Goal: Information Seeking & Learning: Learn about a topic

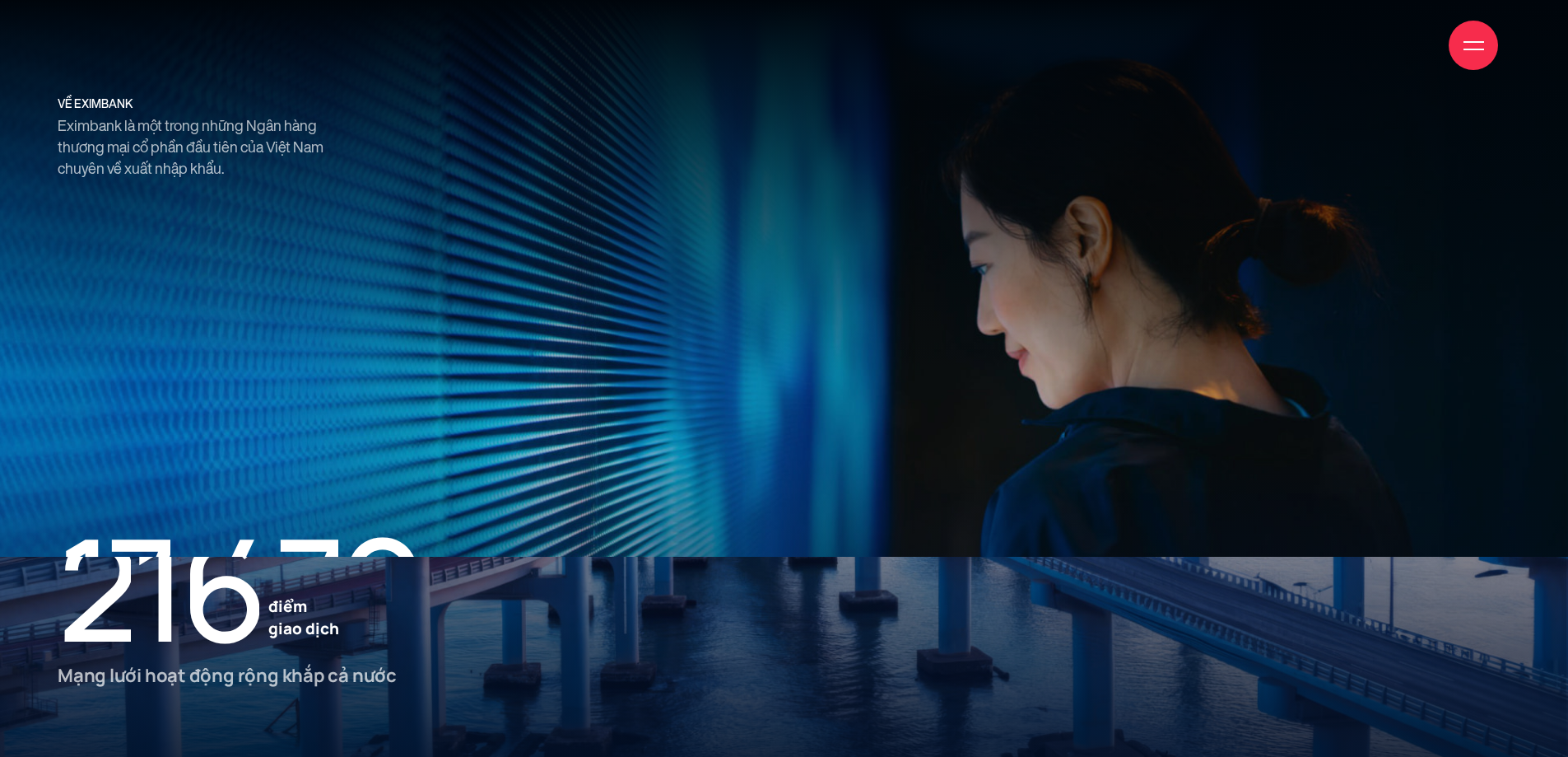
scroll to position [2305, 0]
click at [902, 232] on div at bounding box center [784, 378] width 1568 height 757
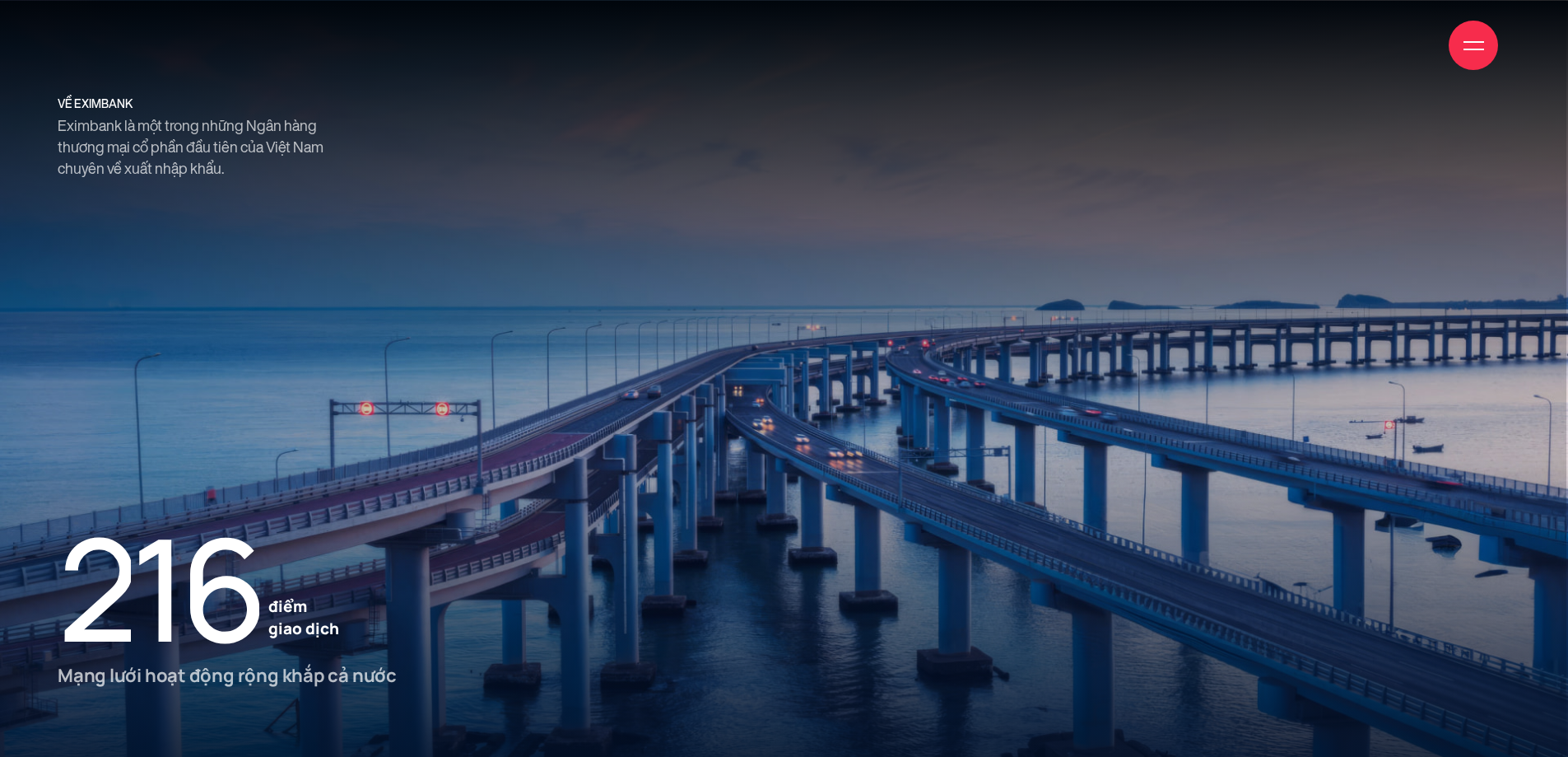
scroll to position [2634, 0]
click at [839, 433] on div at bounding box center [784, 378] width 1568 height 757
click at [839, 432] on div at bounding box center [784, 378] width 1568 height 757
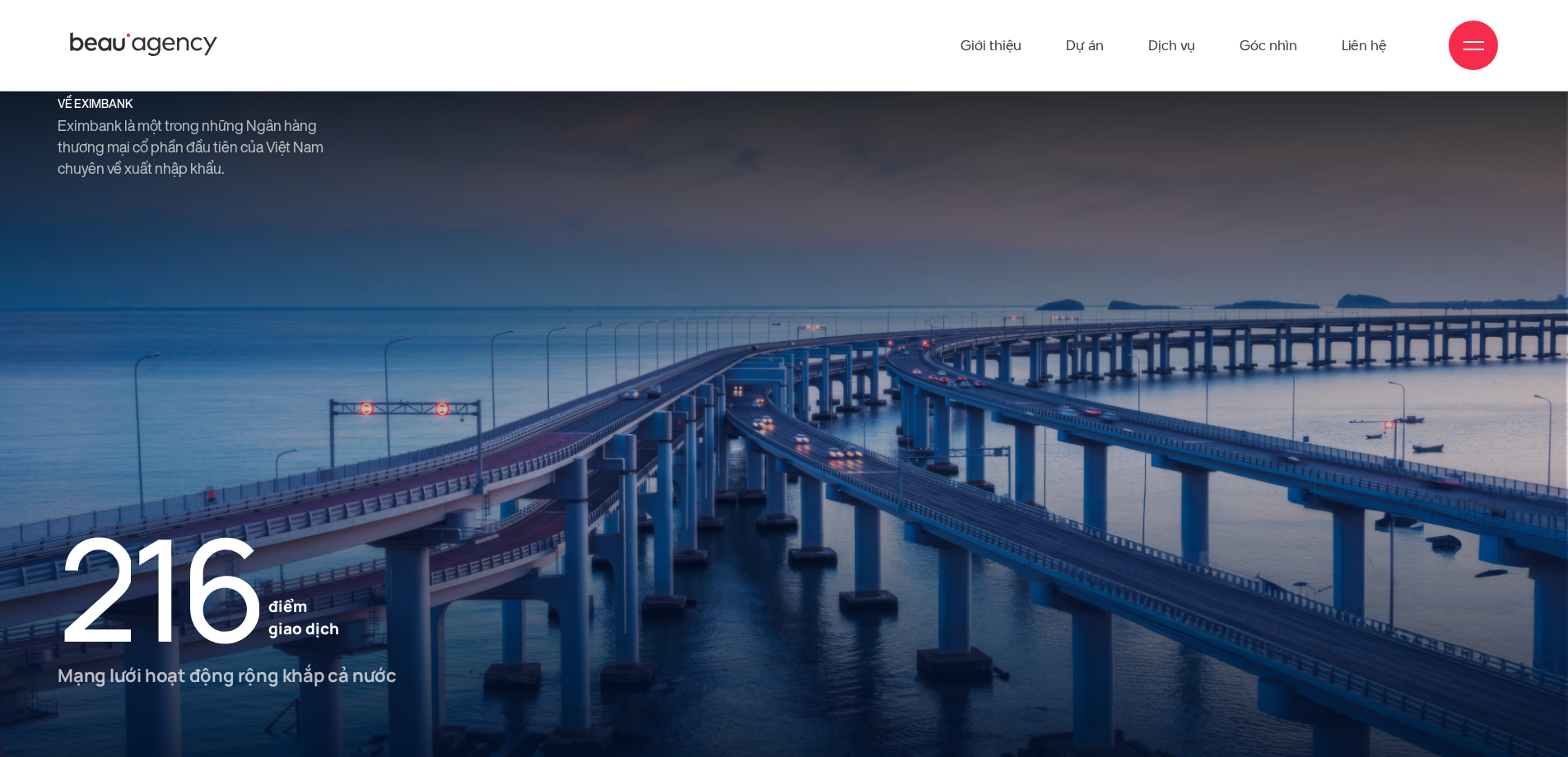
click at [615, 435] on div at bounding box center [784, 378] width 1568 height 757
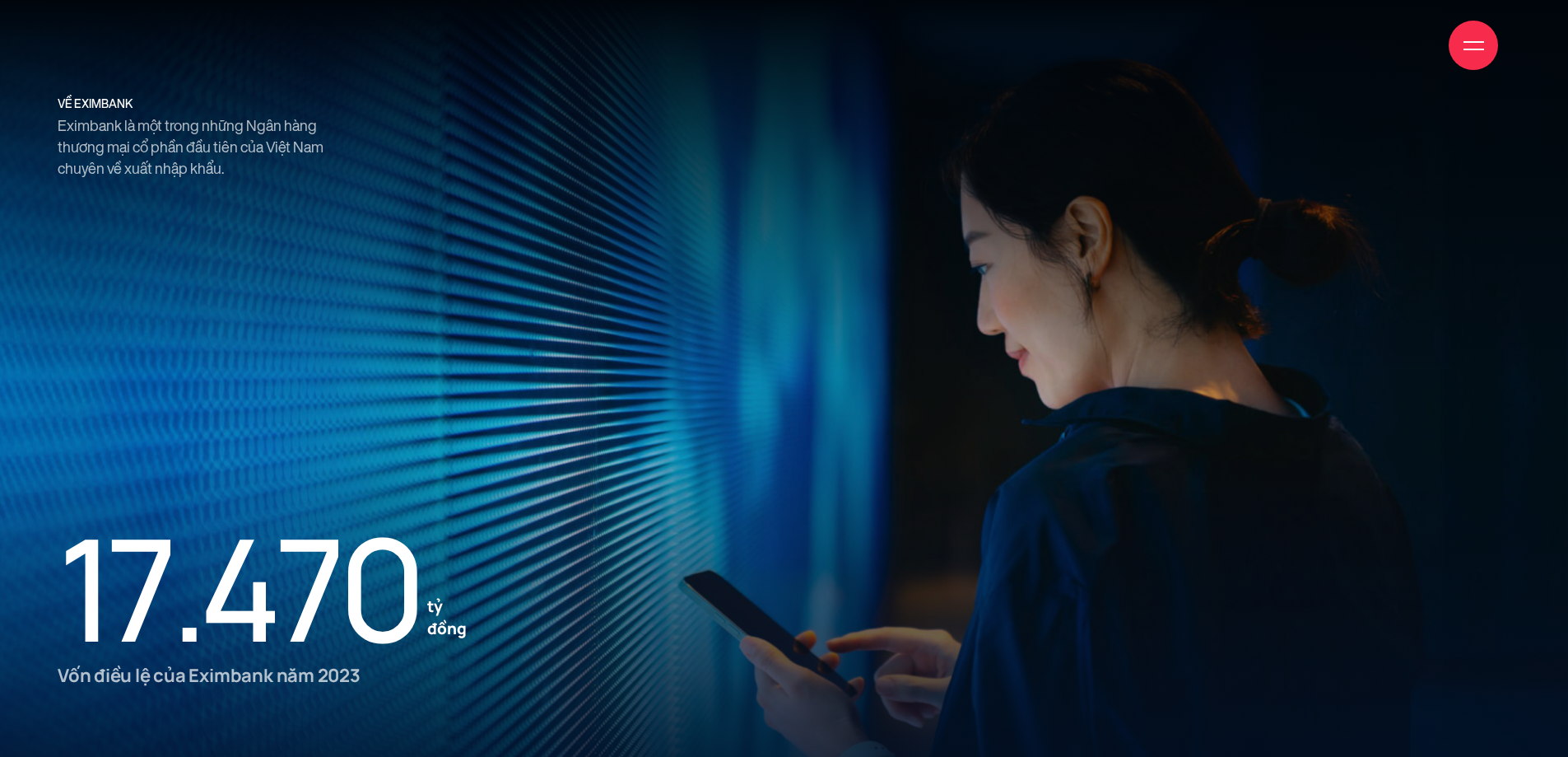
scroll to position [2045, 0]
click at [980, 150] on div "về eximbank Eximbank là một trong những Ngân hàng thương mại cổ phần đầu tiên c…" at bounding box center [783, 139] width 1469 height 81
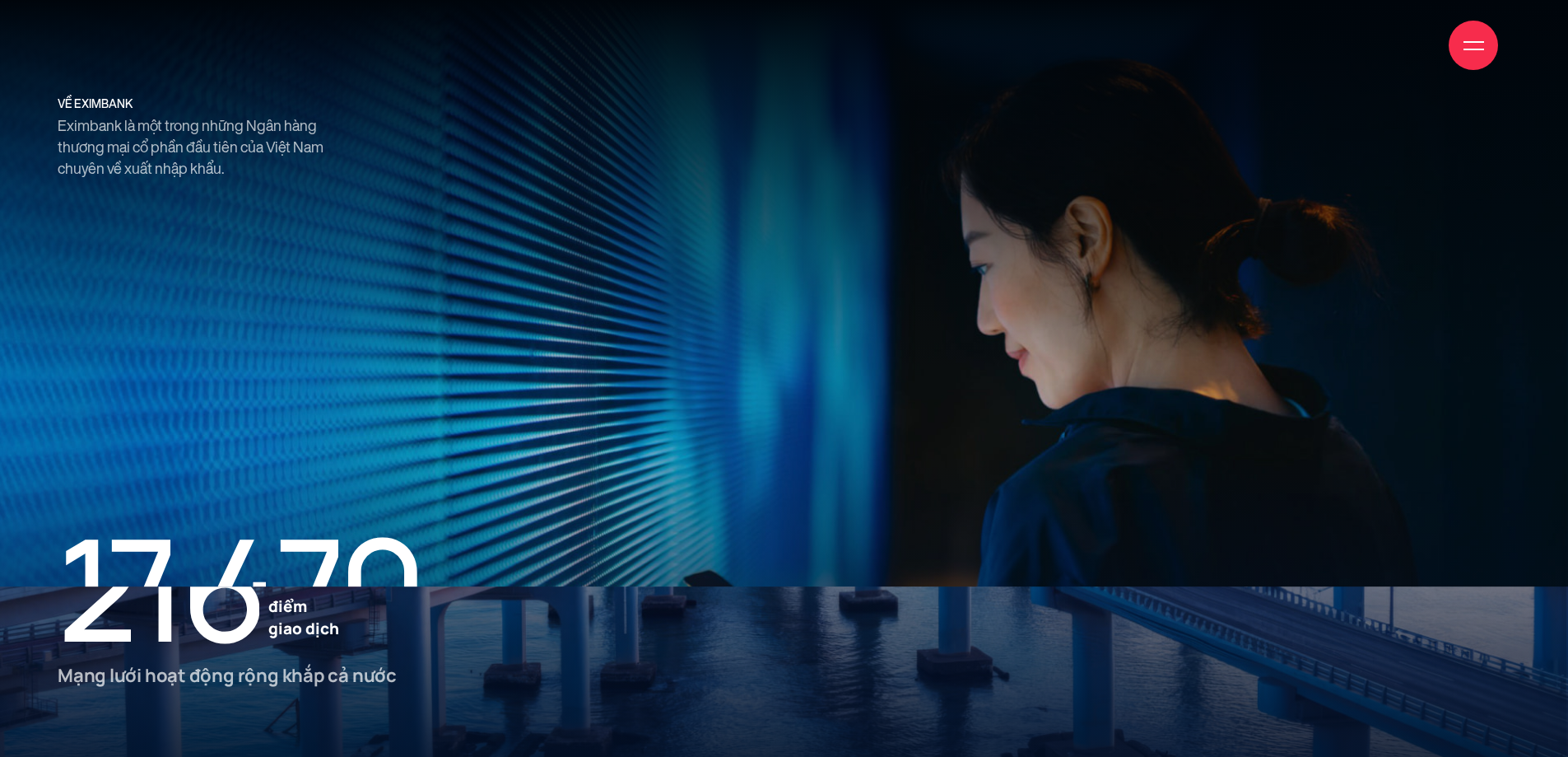
scroll to position [2292, 0]
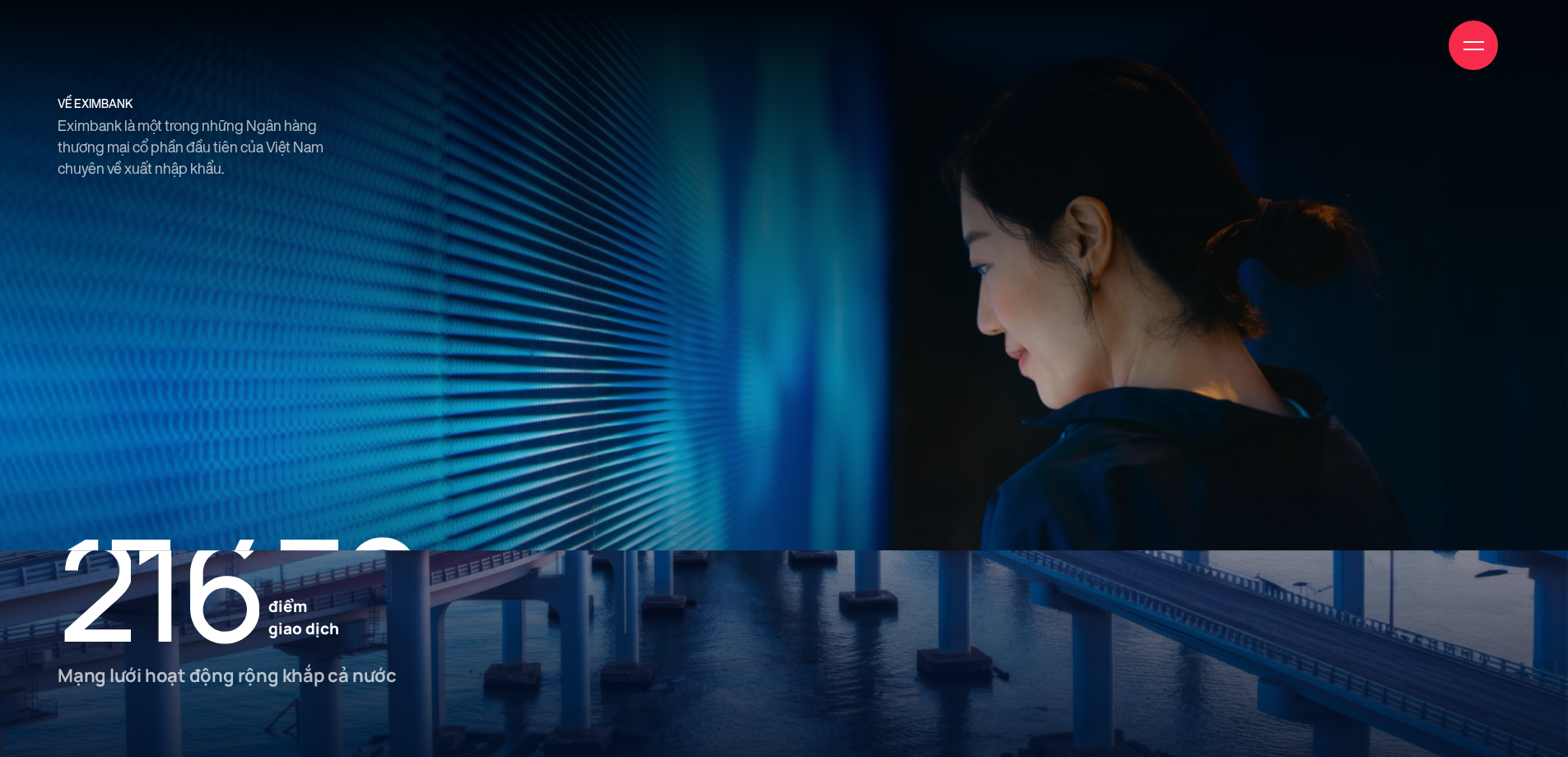
click at [1391, 235] on div at bounding box center [784, 378] width 1568 height 757
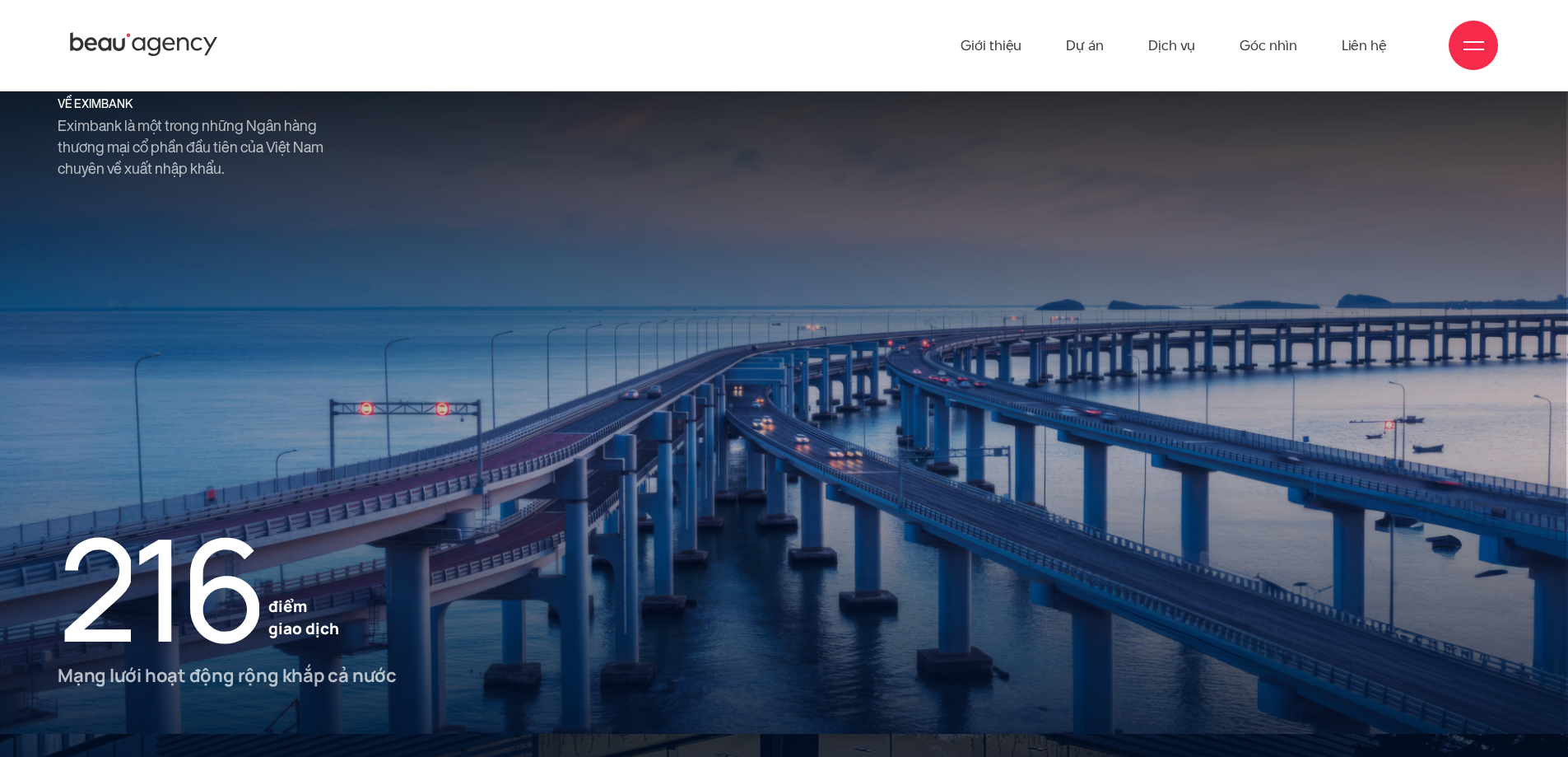
click at [1030, 252] on div at bounding box center [784, 378] width 1568 height 757
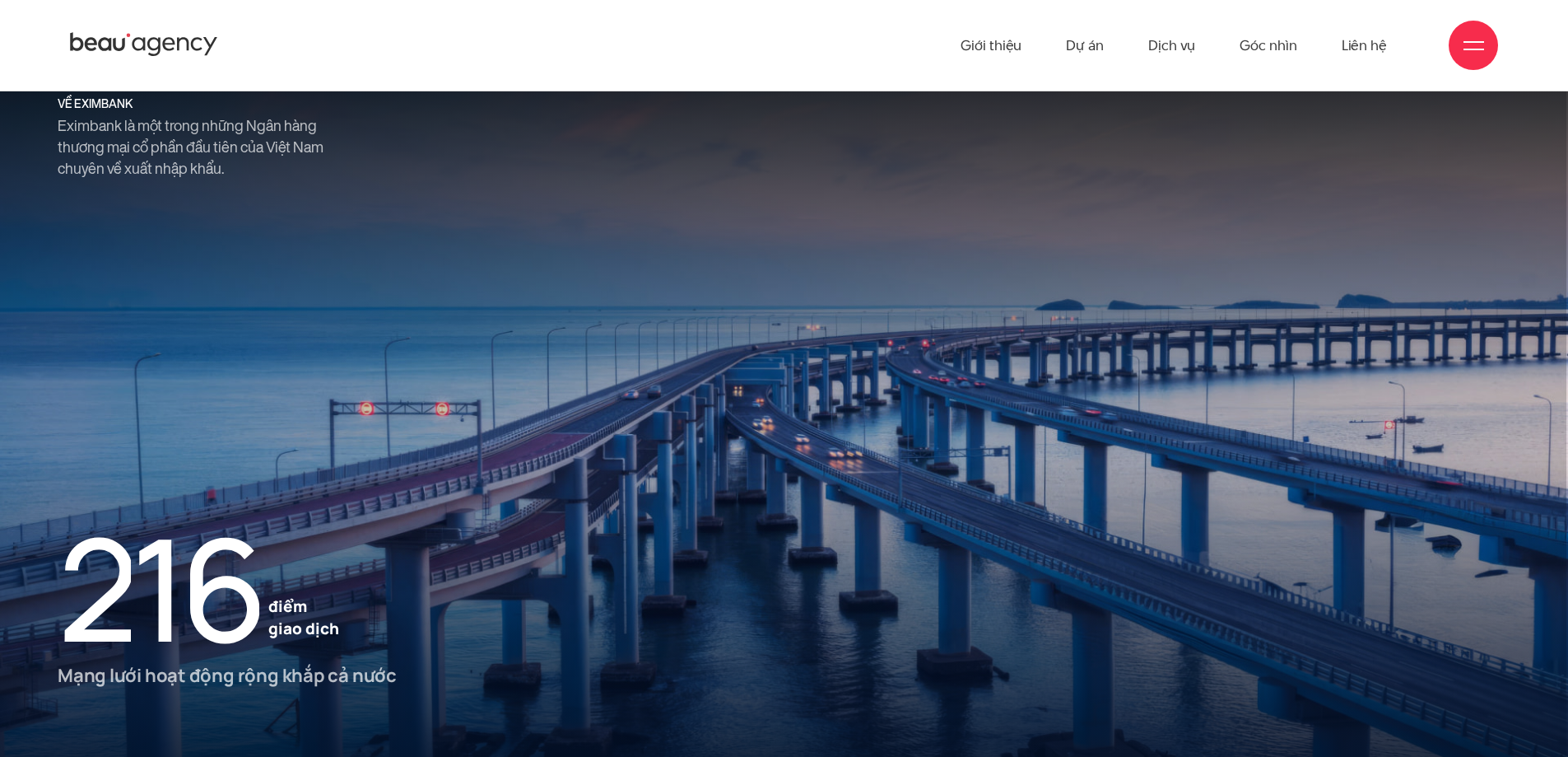
click at [674, 188] on div at bounding box center [784, 378] width 1568 height 757
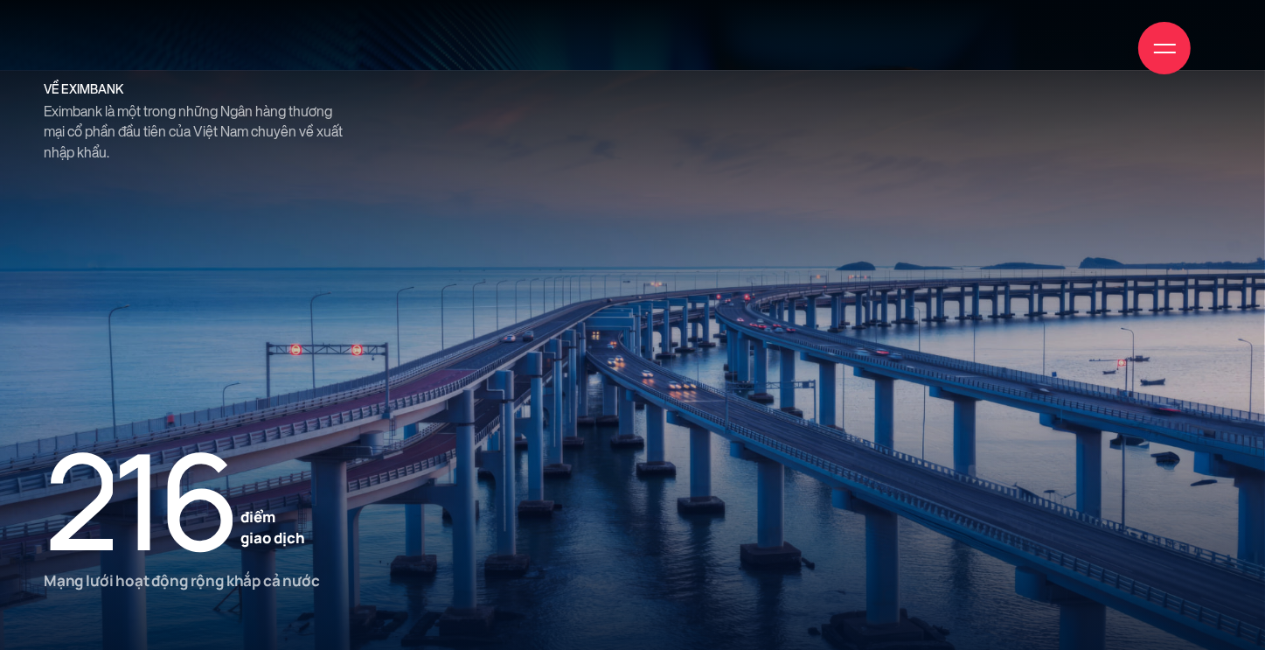
scroll to position [2186, 0]
click at [985, 226] on div at bounding box center [633, 325] width 1266 height 651
